Goal: Information Seeking & Learning: Learn about a topic

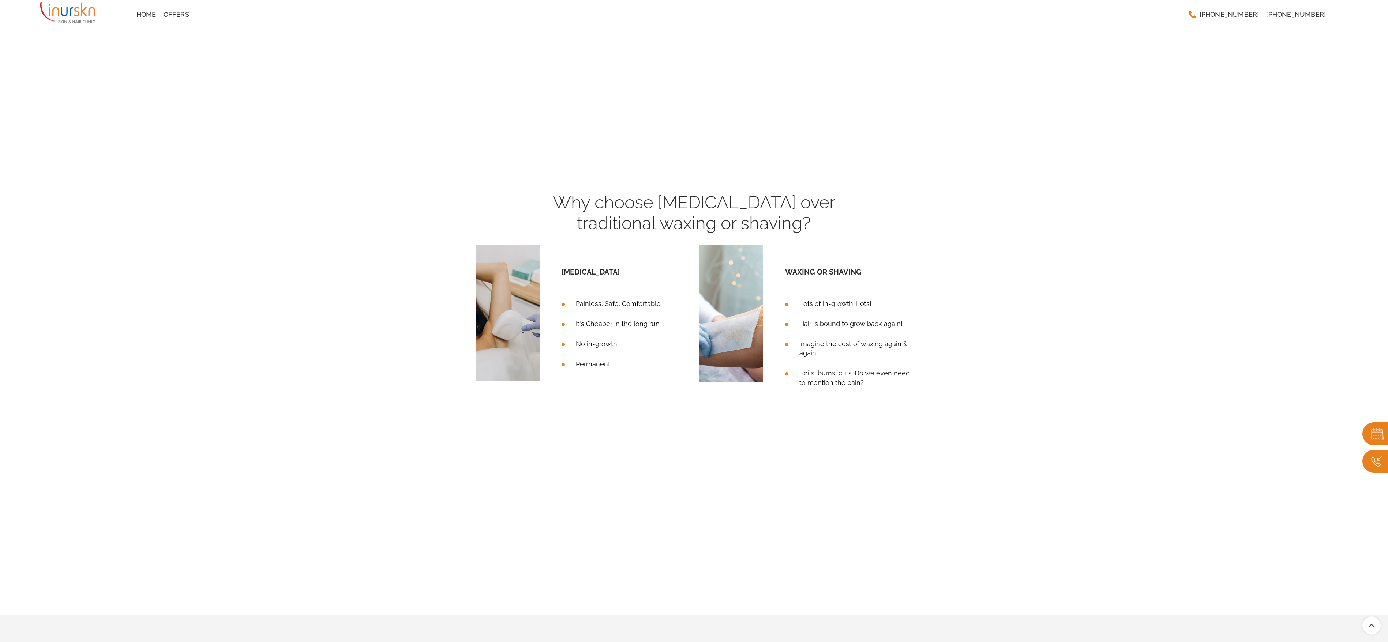
scroll to position [671, 0]
drag, startPoint x: 487, startPoint y: 189, endPoint x: 893, endPoint y: 238, distance: 409.1
click at [462, 214] on div "Why choose [MEDICAL_DATA] over traditional waxing or shaving?" at bounding box center [694, 204] width 447 height 79
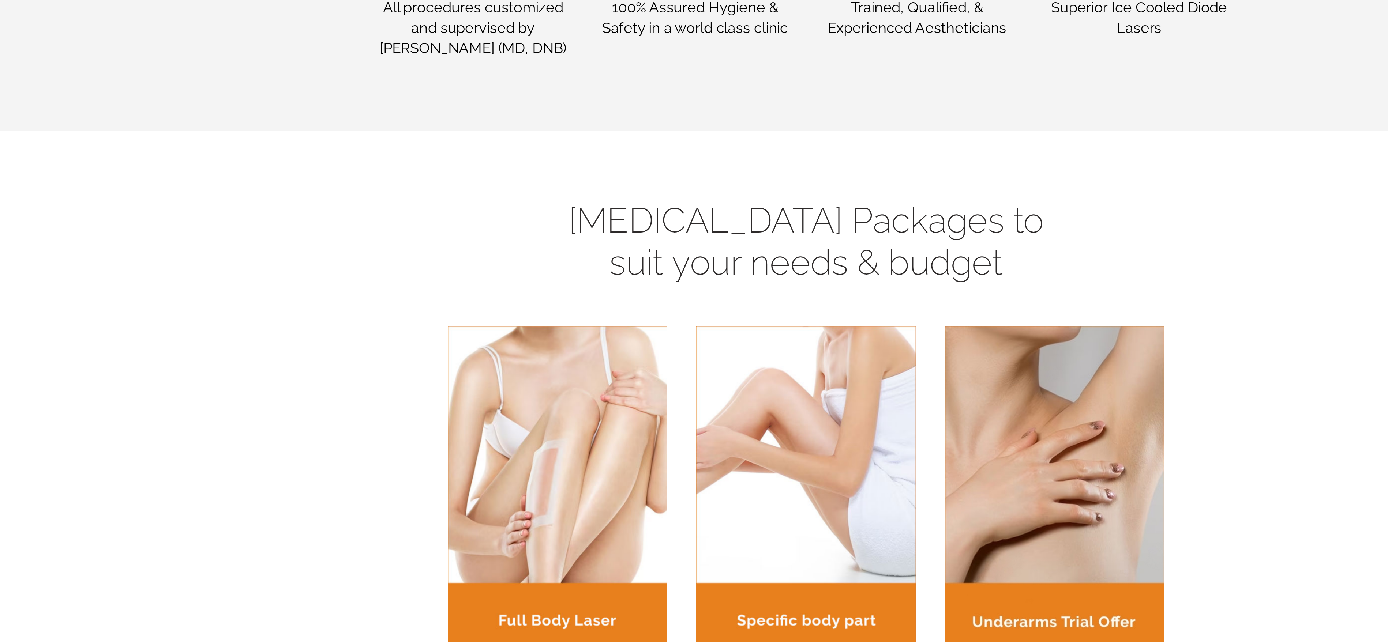
scroll to position [1193, 0]
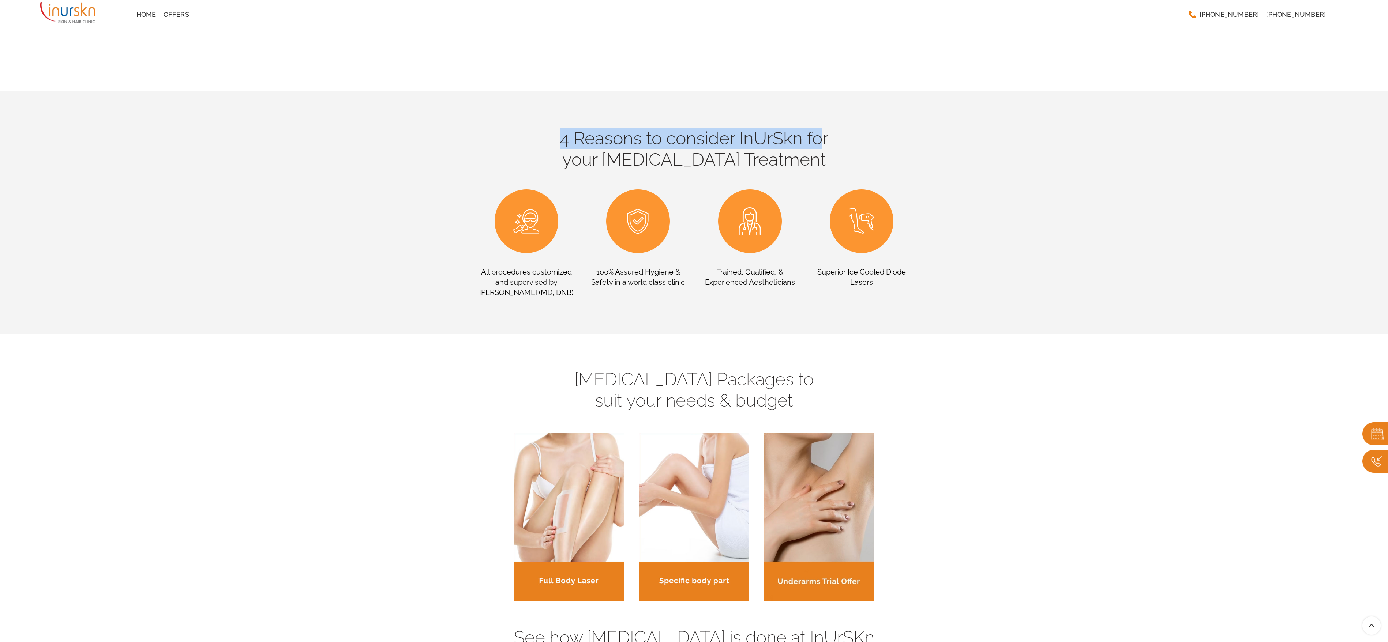
drag, startPoint x: 544, startPoint y: 115, endPoint x: 823, endPoint y: 145, distance: 281.1
click at [462, 145] on section "4 Reasons to consider InUrSkn for your [MEDICAL_DATA] Treatment All procedures …" at bounding box center [694, 212] width 1388 height 243
click at [462, 145] on h4 "4 Reasons to consider InUrSkn for your [MEDICAL_DATA] Treatment" at bounding box center [694, 149] width 436 height 42
drag, startPoint x: 527, startPoint y: 163, endPoint x: 976, endPoint y: 164, distance: 449.3
click at [462, 164] on section "4 Reasons to consider InUrSkn for your [MEDICAL_DATA] Treatment All procedures …" at bounding box center [694, 212] width 1388 height 243
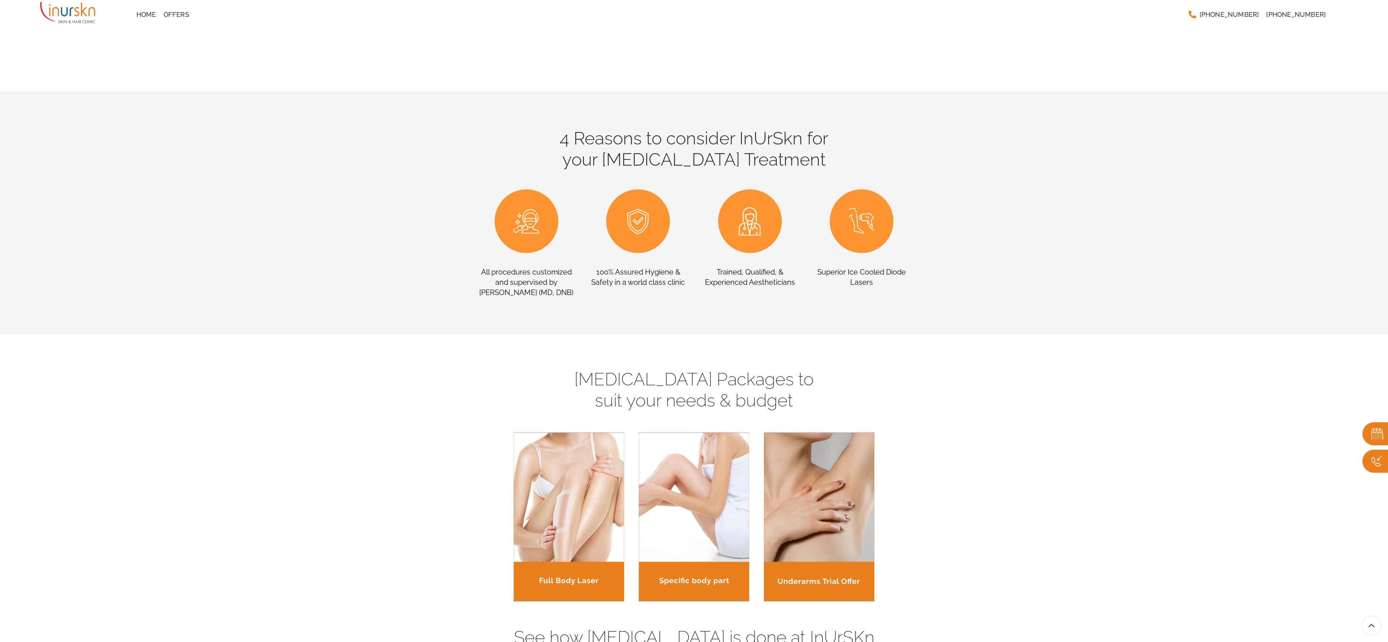
click at [462, 164] on section "4 Reasons to consider InUrSkn for your [MEDICAL_DATA] Treatment All procedures …" at bounding box center [694, 212] width 1388 height 243
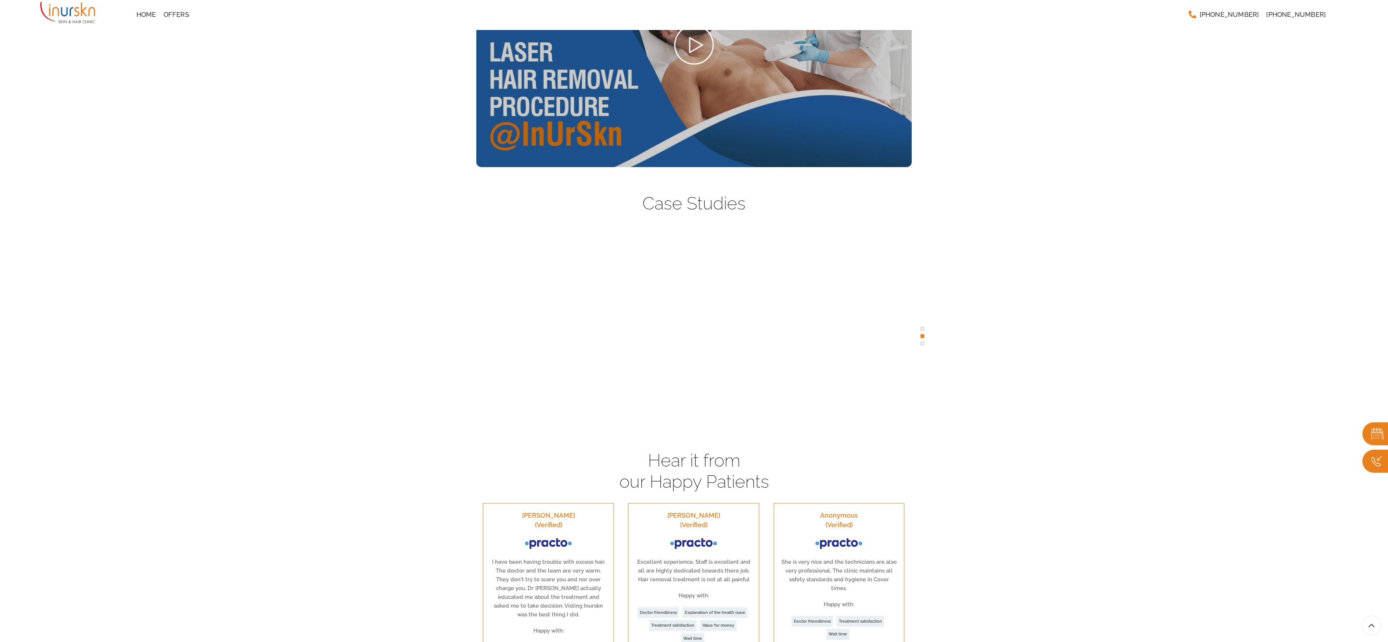
scroll to position [1843, 0]
